Goal: Transaction & Acquisition: Download file/media

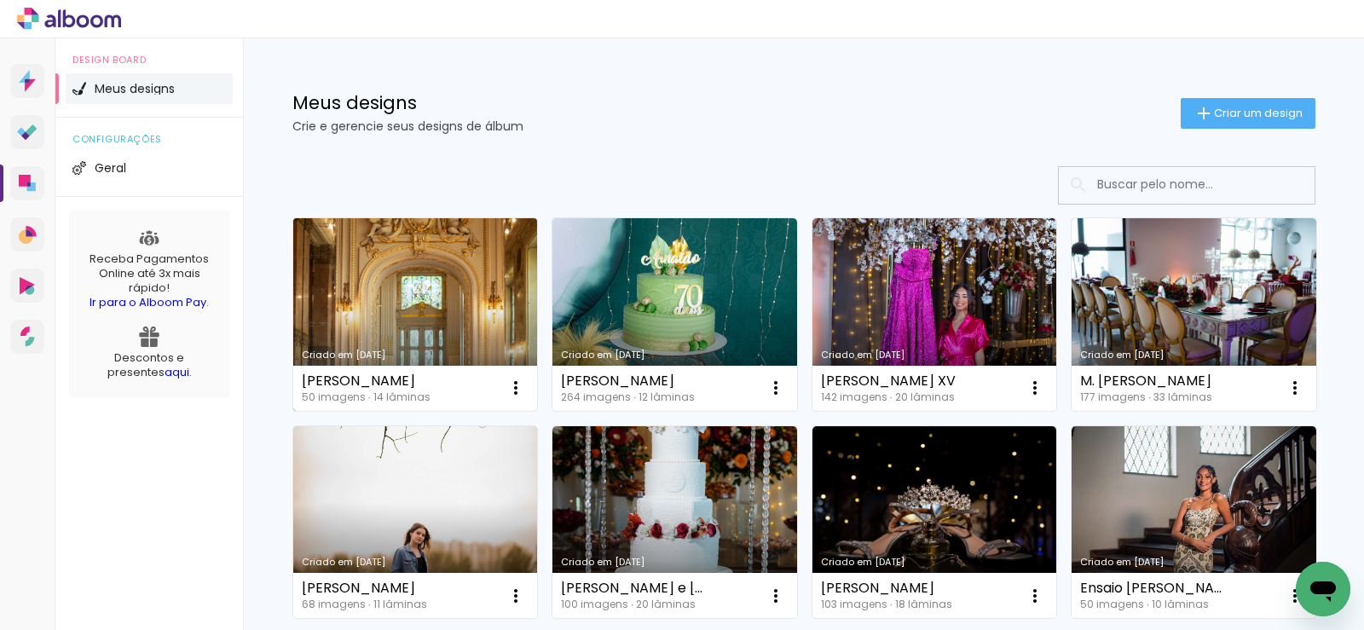
click at [404, 267] on link "Criado em [DATE]" at bounding box center [415, 314] width 245 height 193
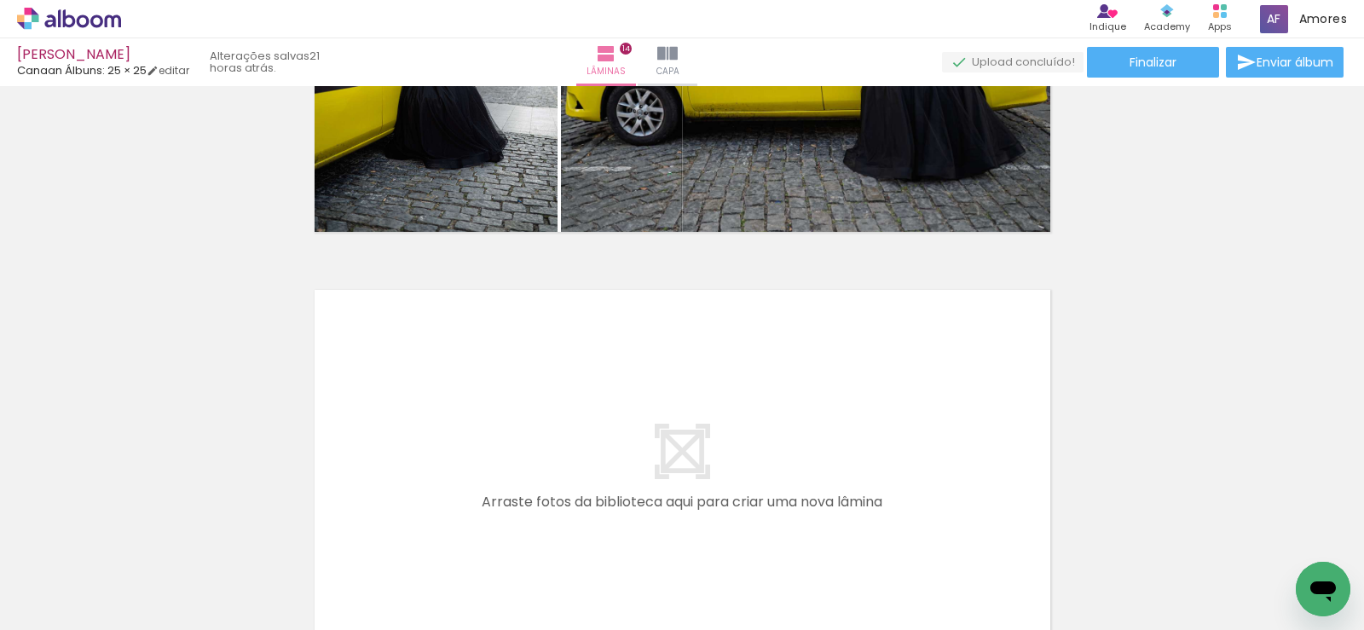
scroll to position [5884, 0]
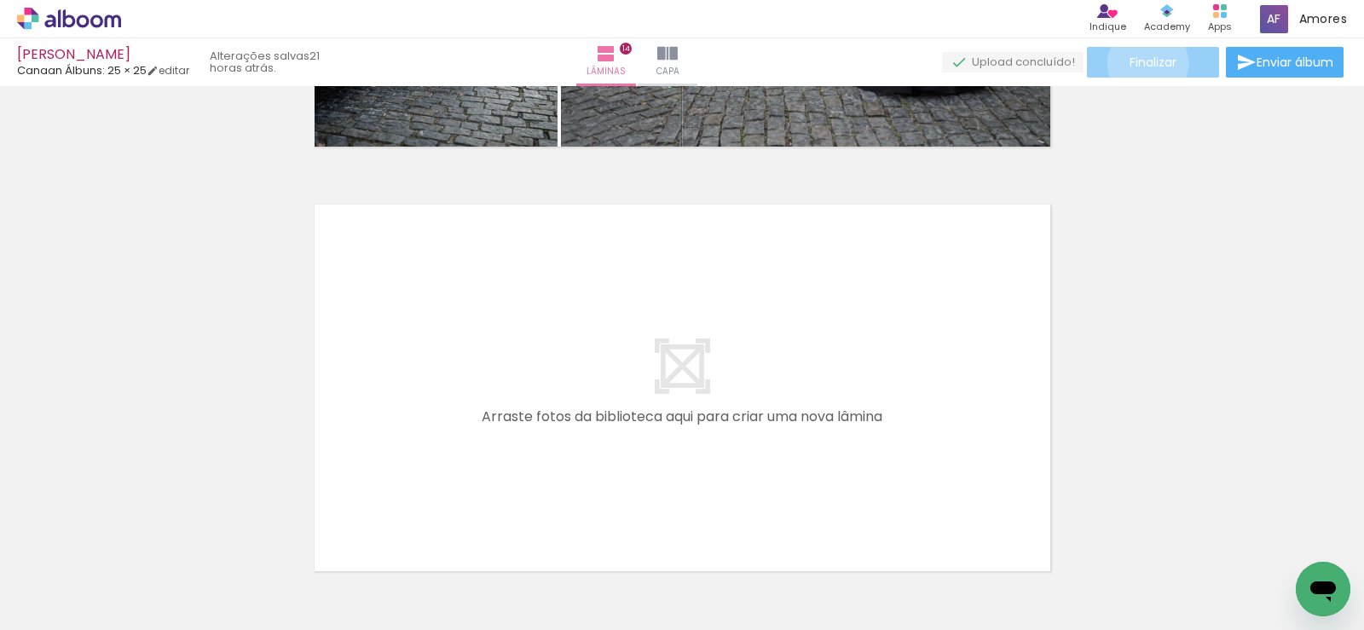
click at [1142, 63] on span "Finalizar" at bounding box center [1153, 62] width 47 height 12
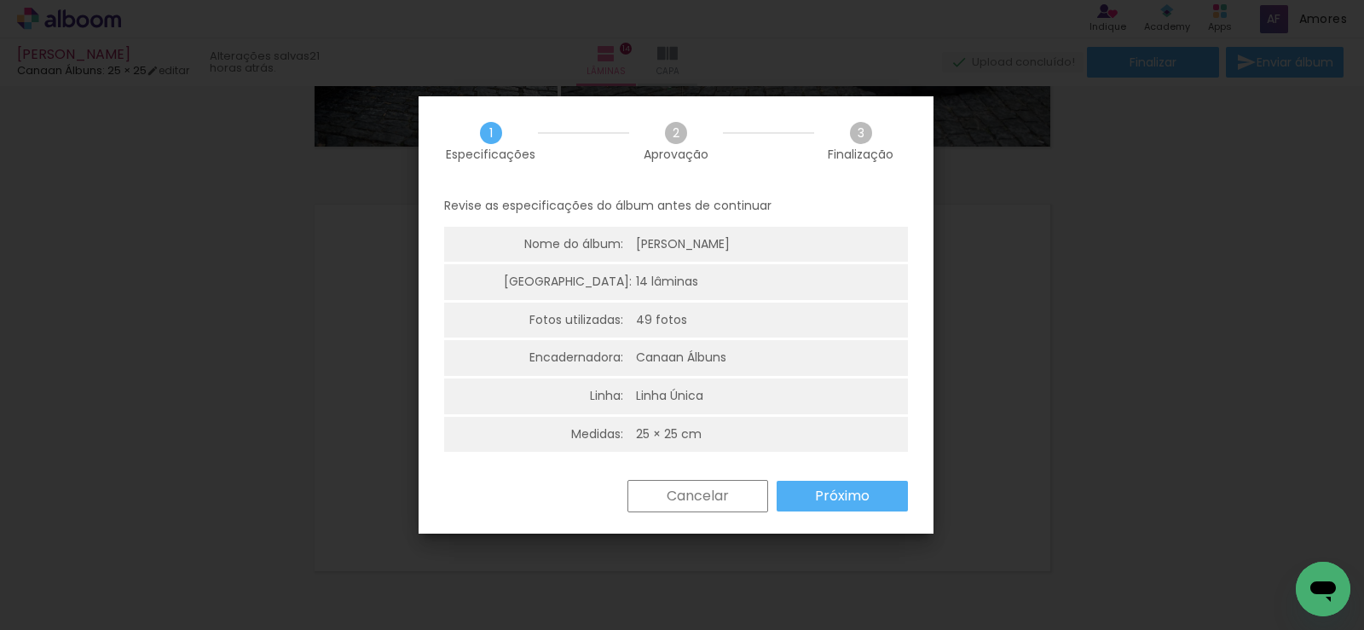
click at [810, 490] on paper-button "Próximo" at bounding box center [842, 496] width 131 height 31
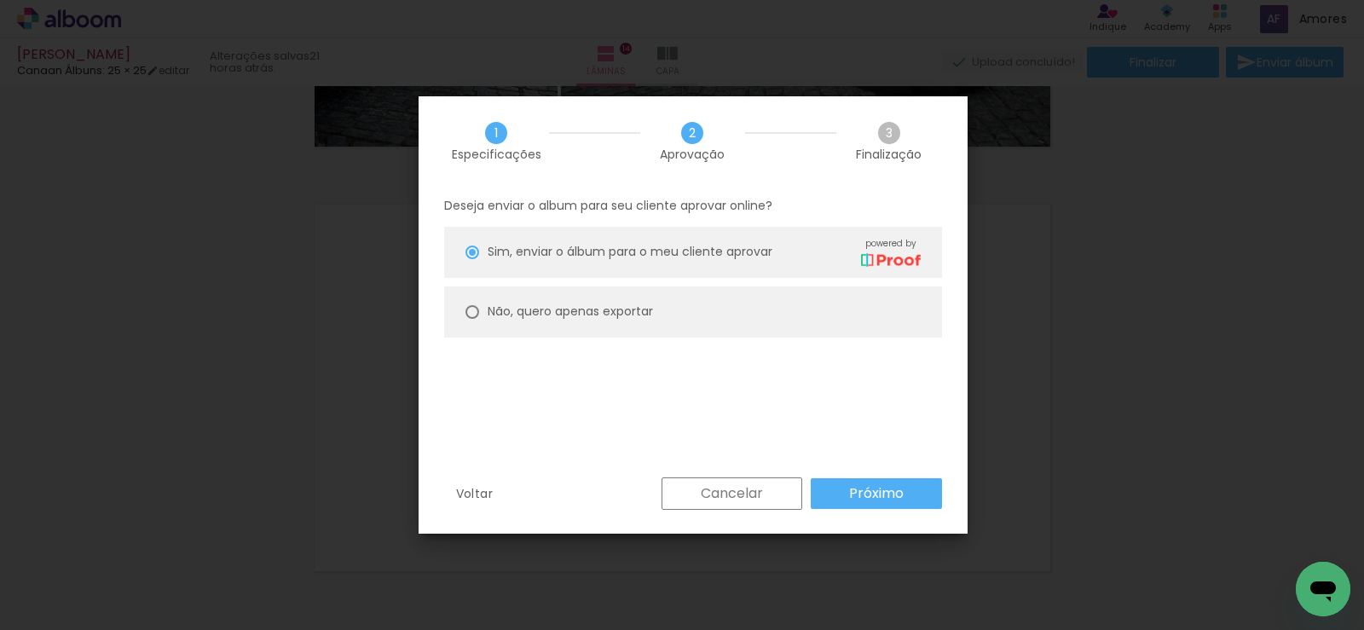
click at [696, 325] on paper-radio-button "Não, quero apenas exportar" at bounding box center [693, 312] width 498 height 51
type paper-radio-button "on"
click at [848, 484] on paper-button "Próximo" at bounding box center [876, 493] width 131 height 31
type input "Alta, 300 DPI"
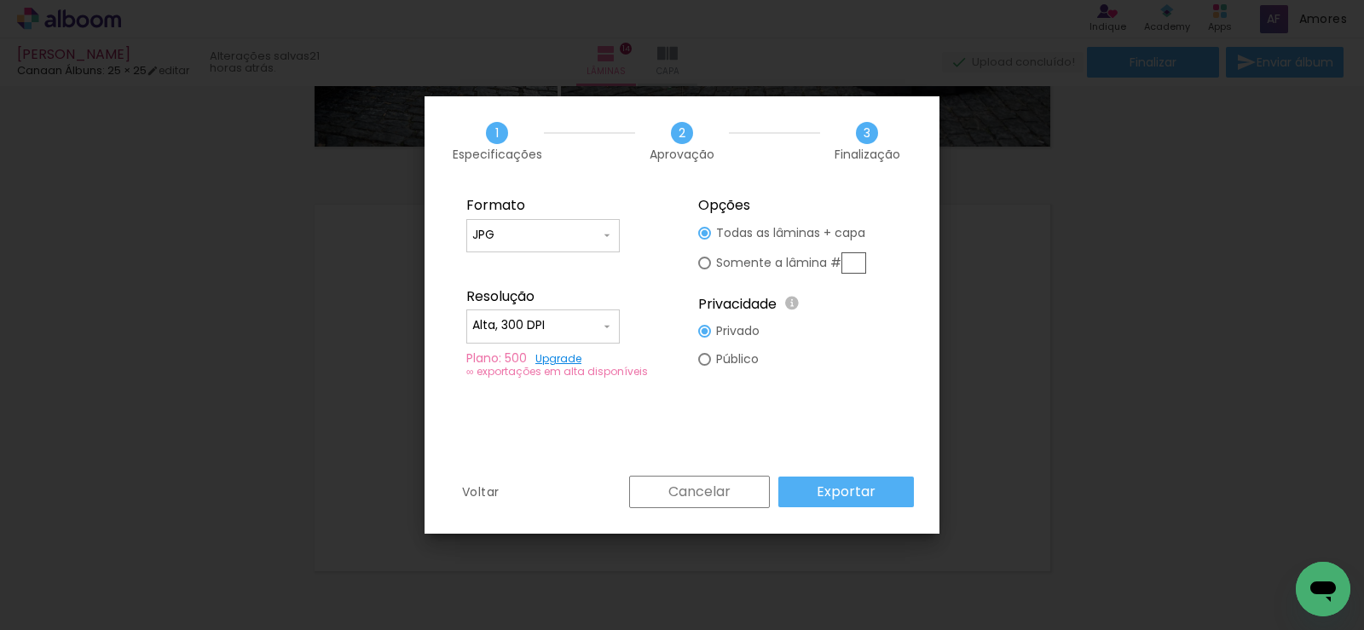
click at [0, 0] on slot "Exportar" at bounding box center [0, 0] width 0 height 0
